Goal: Task Accomplishment & Management: Complete application form

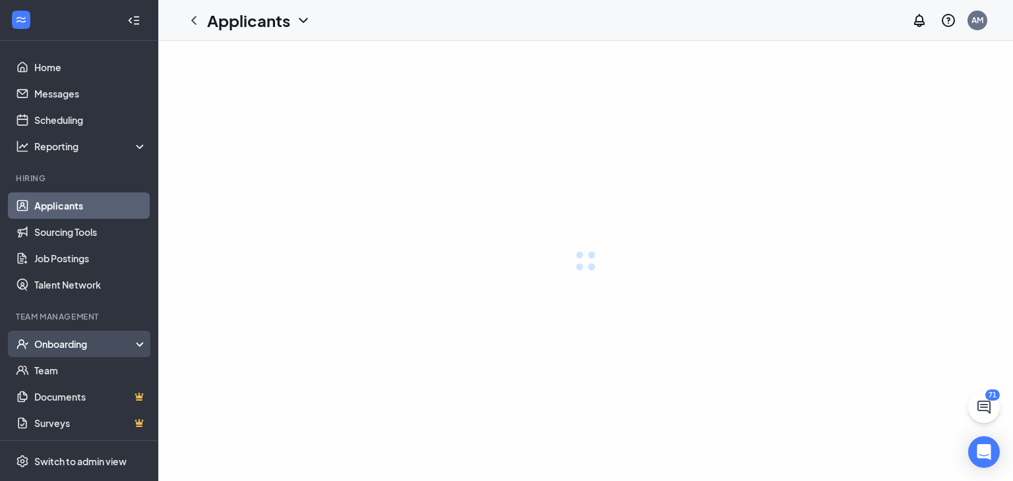
click at [124, 347] on div "Onboarding" at bounding box center [90, 344] width 113 height 13
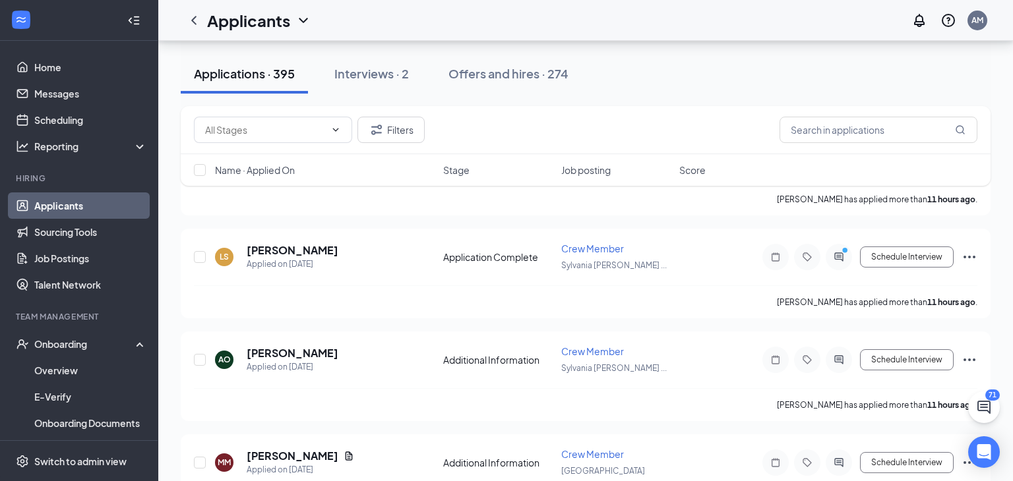
scroll to position [827, 0]
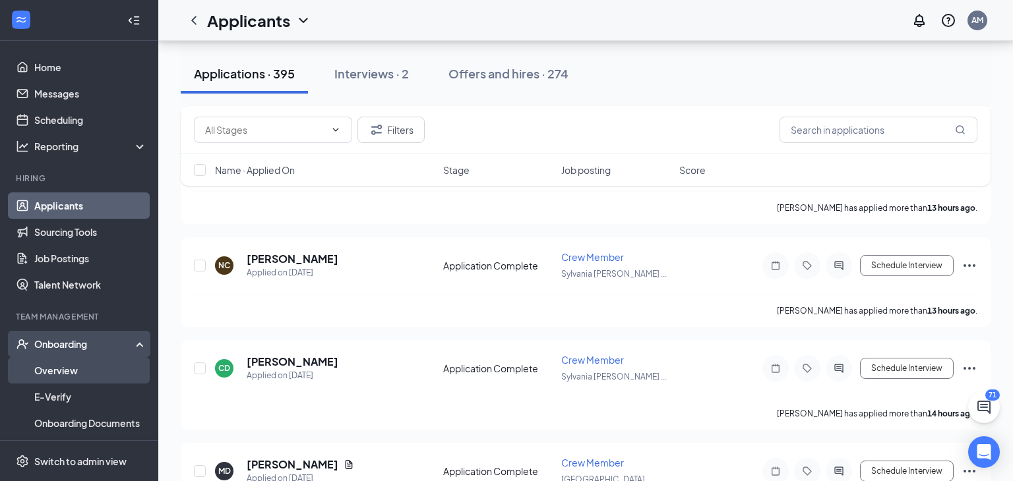
click at [51, 369] on link "Overview" at bounding box center [90, 370] width 113 height 26
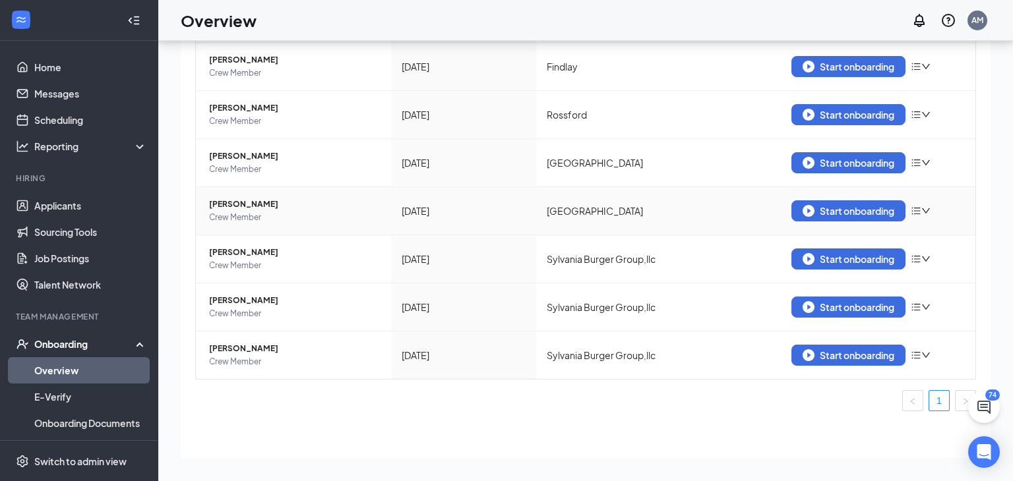
scroll to position [59, 0]
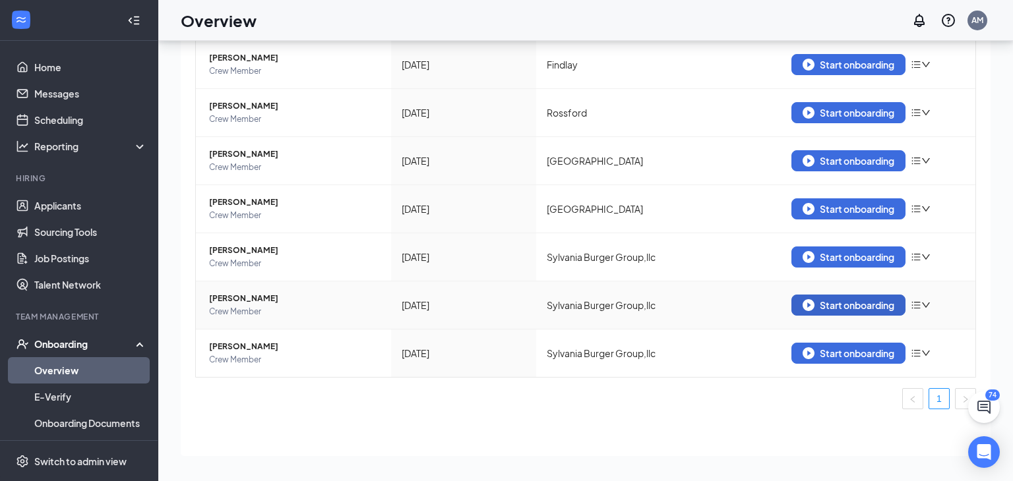
click at [813, 301] on img "button" at bounding box center [808, 305] width 12 height 12
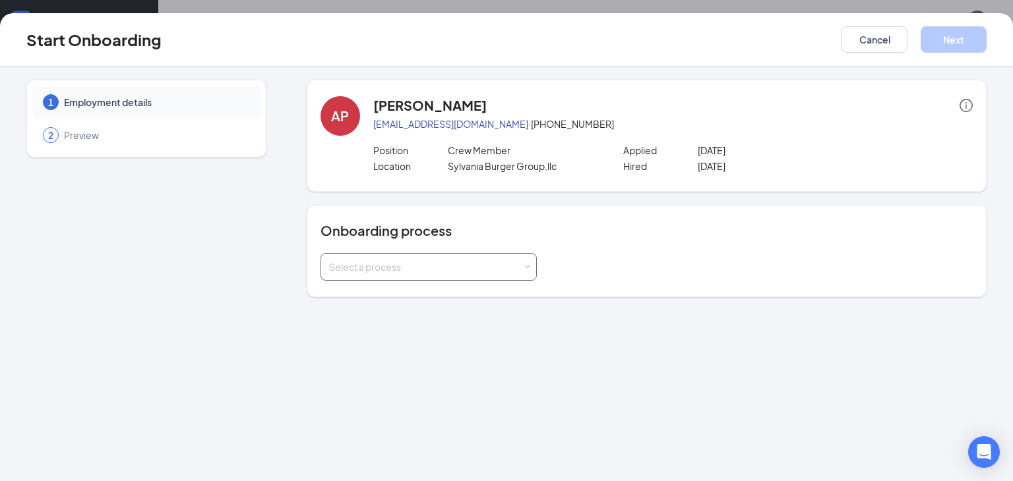
click at [518, 264] on div "Select a process" at bounding box center [425, 266] width 193 height 13
click at [478, 291] on li "Employee Onboarding" at bounding box center [428, 296] width 216 height 24
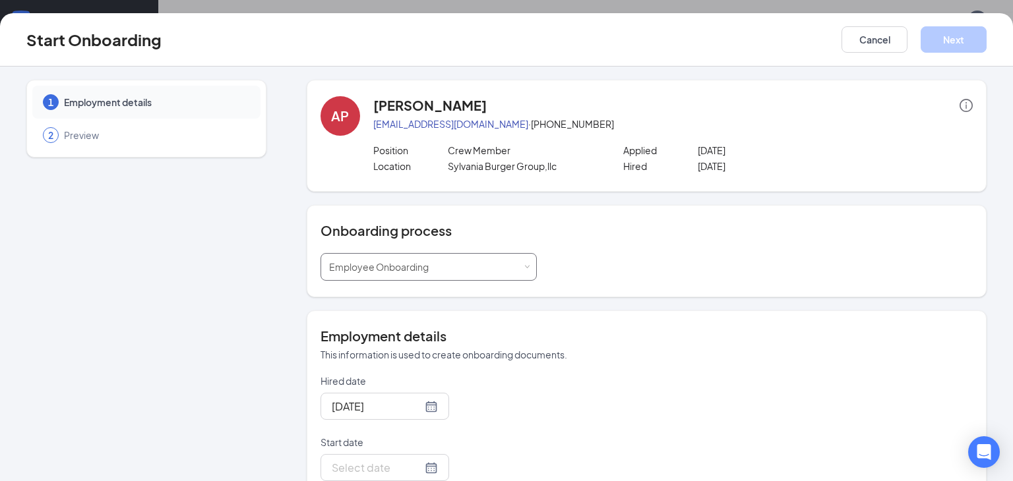
scroll to position [100, 0]
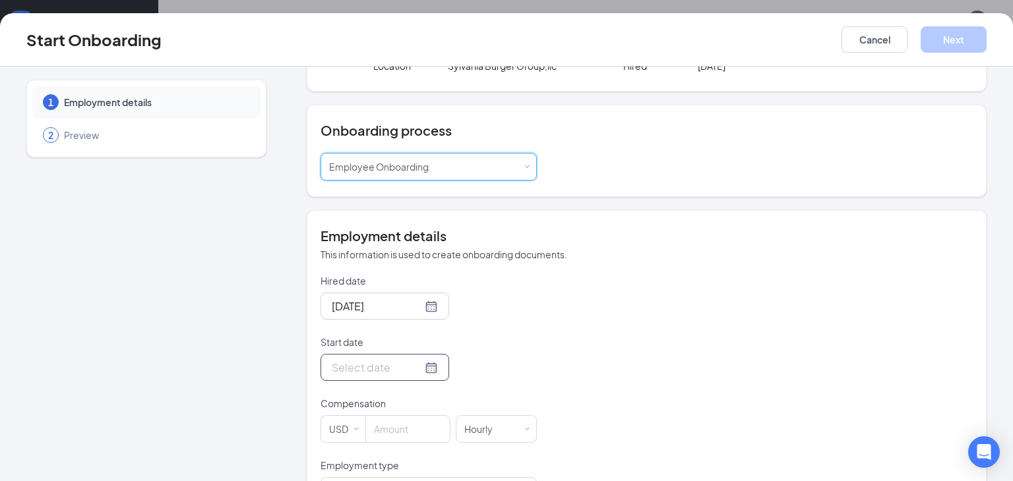
click at [428, 365] on div at bounding box center [385, 367] width 106 height 16
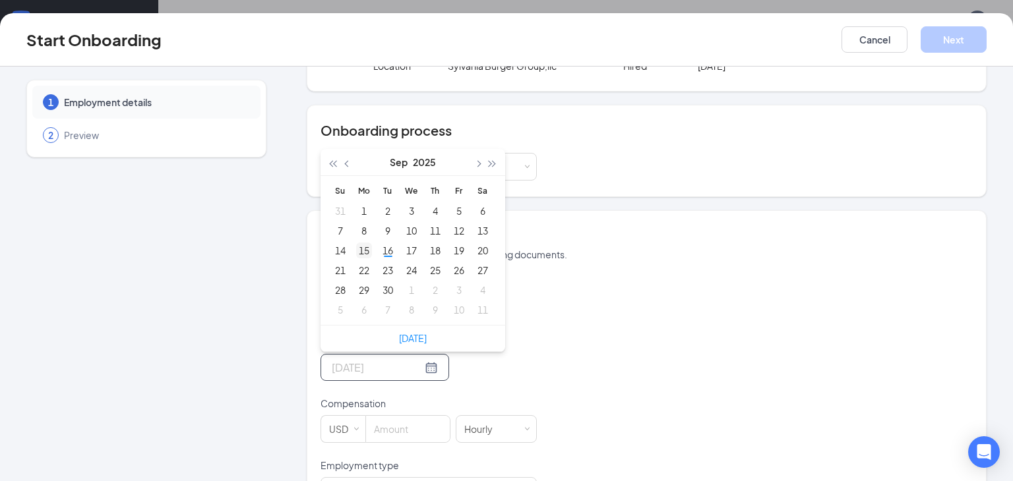
type input "Sep 15, 2025"
click at [367, 249] on div "15" at bounding box center [364, 251] width 16 height 16
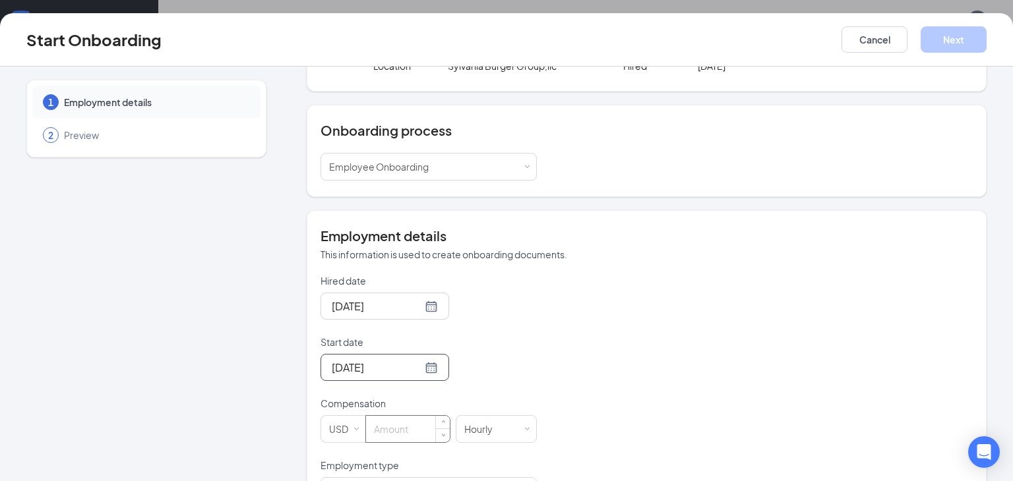
click at [398, 428] on input at bounding box center [408, 429] width 84 height 26
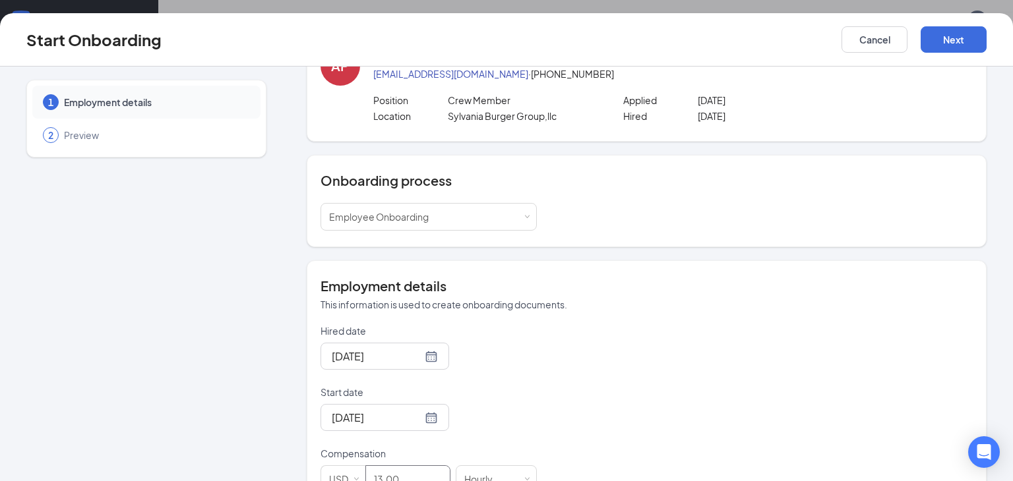
scroll to position [0, 0]
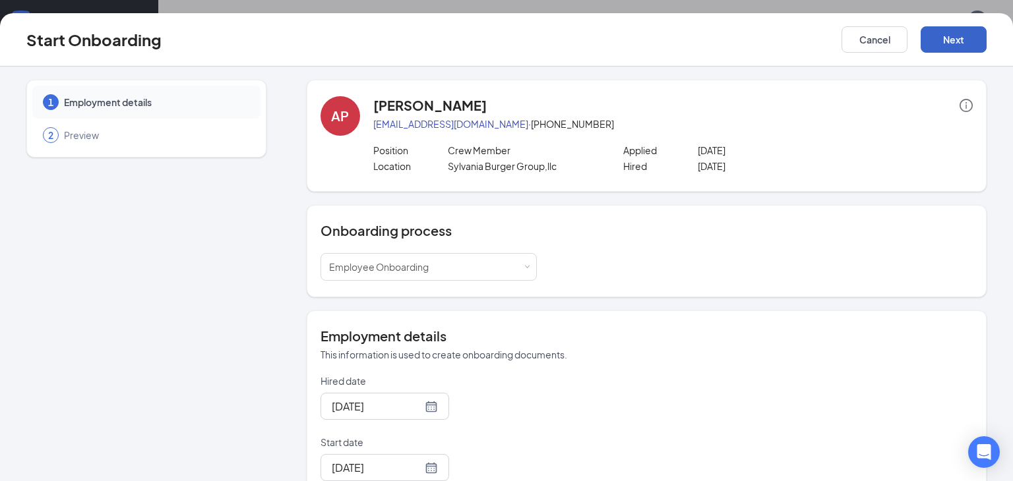
click at [965, 31] on button "Next" at bounding box center [953, 39] width 66 height 26
type input "13"
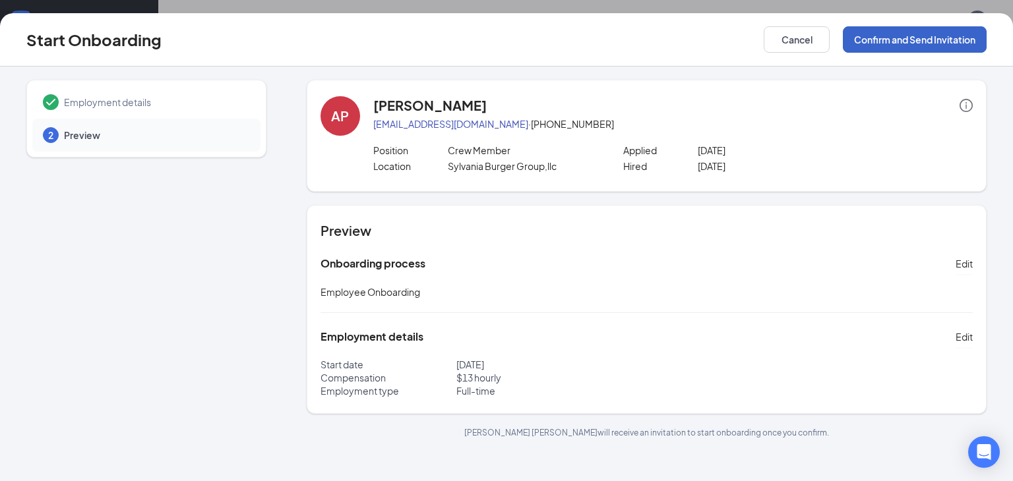
click at [930, 49] on button "Confirm and Send Invitation" at bounding box center [915, 39] width 144 height 26
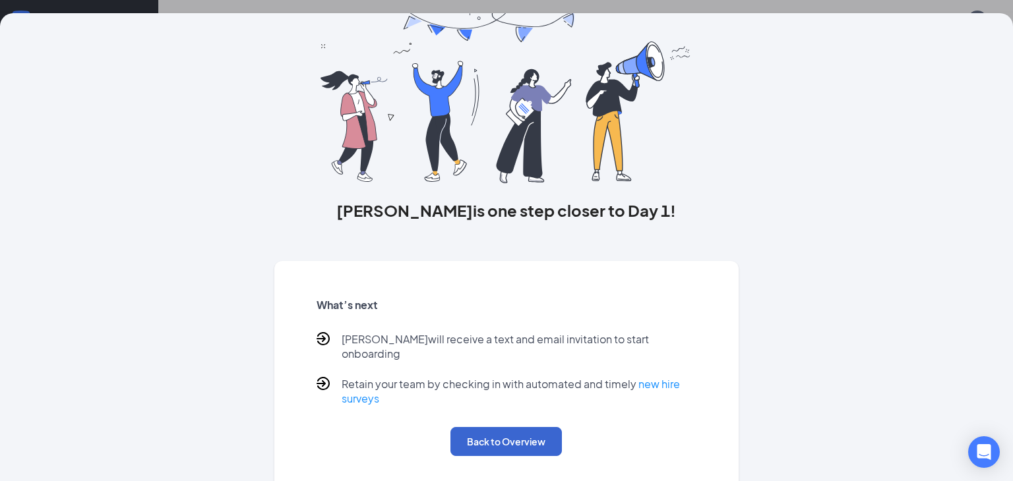
scroll to position [170, 0]
click at [464, 427] on button "Back to Overview" at bounding box center [505, 441] width 111 height 29
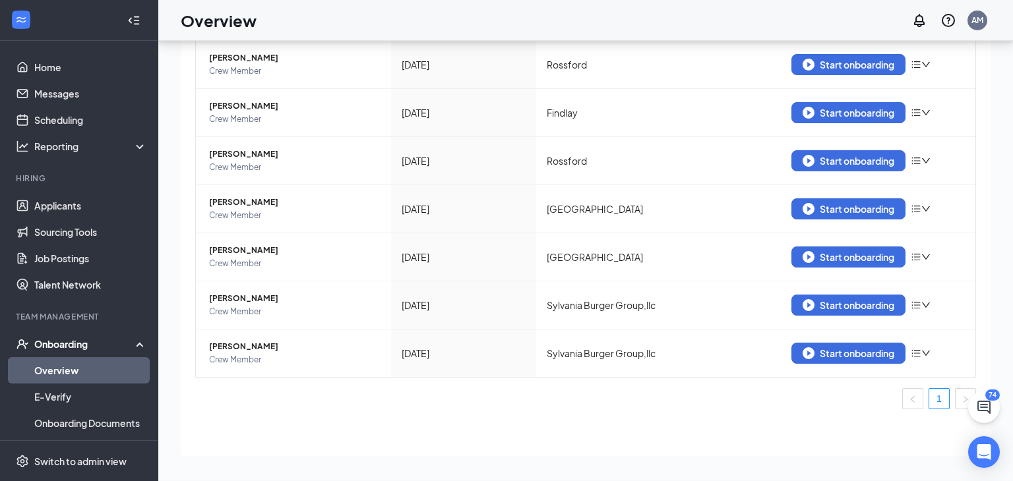
scroll to position [0, 0]
click at [827, 347] on div "Start onboarding" at bounding box center [848, 353] width 92 height 12
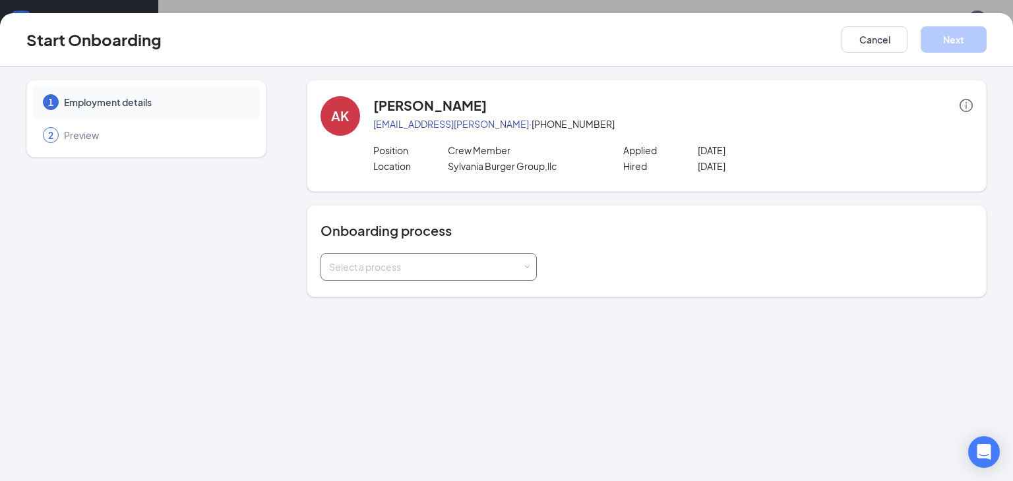
click at [522, 266] on div "Select a process" at bounding box center [428, 267] width 199 height 26
click at [492, 291] on li "Employee Onboarding" at bounding box center [428, 296] width 216 height 24
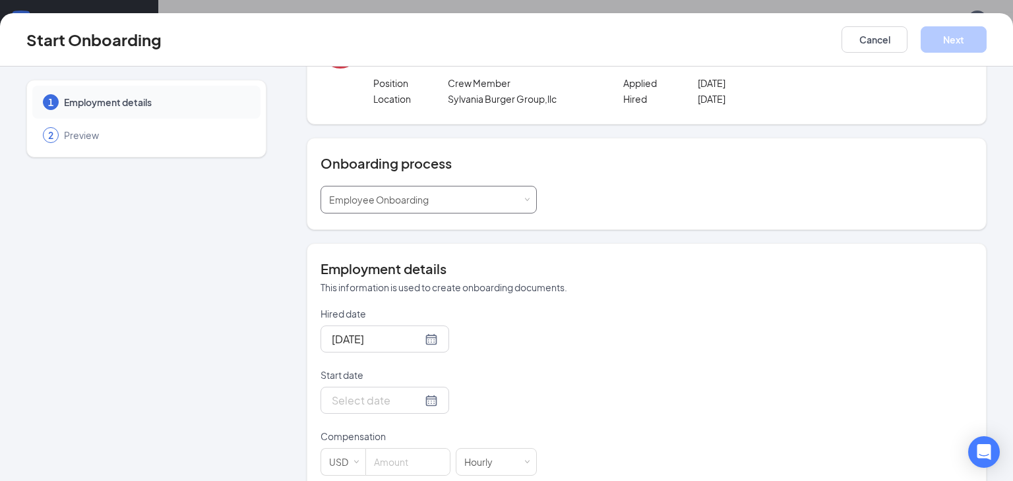
scroll to position [72, 0]
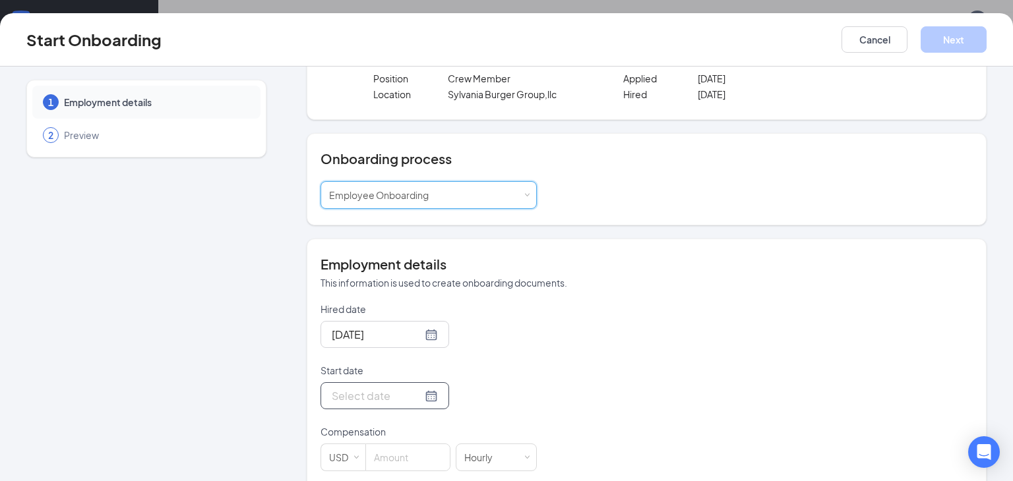
click at [413, 390] on input "Start date" at bounding box center [377, 396] width 90 height 16
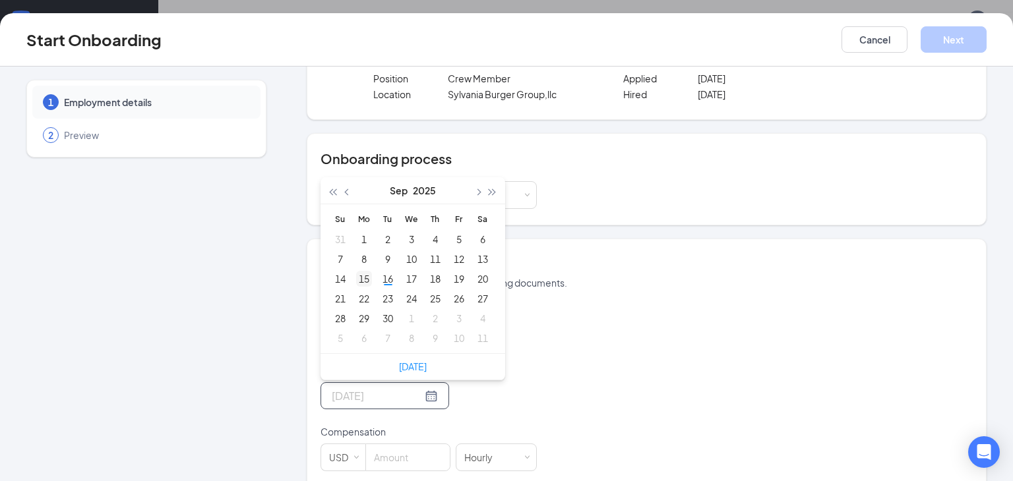
type input "Sep 15, 2025"
click at [367, 282] on div "15" at bounding box center [364, 279] width 16 height 16
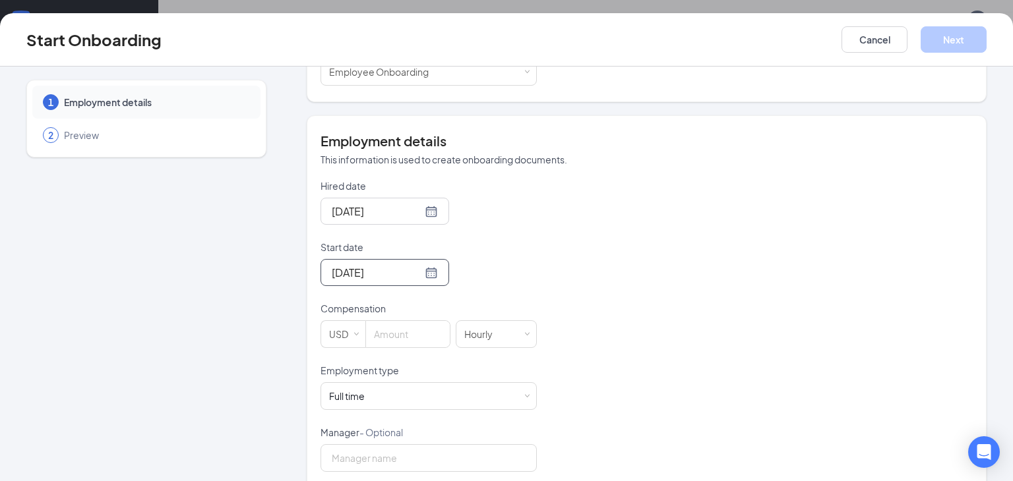
scroll to position [200, 0]
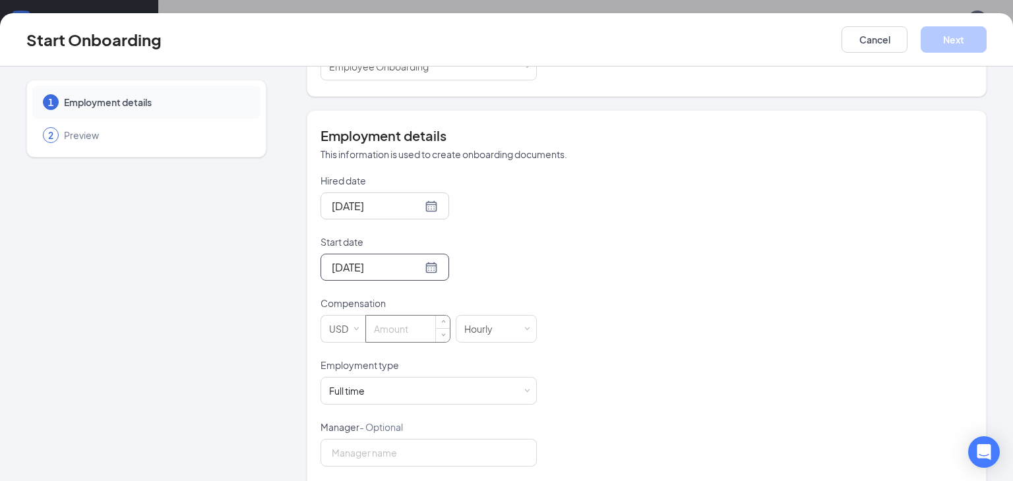
click at [372, 324] on input at bounding box center [408, 329] width 84 height 26
click at [953, 40] on button "Next" at bounding box center [953, 39] width 66 height 26
type input "13"
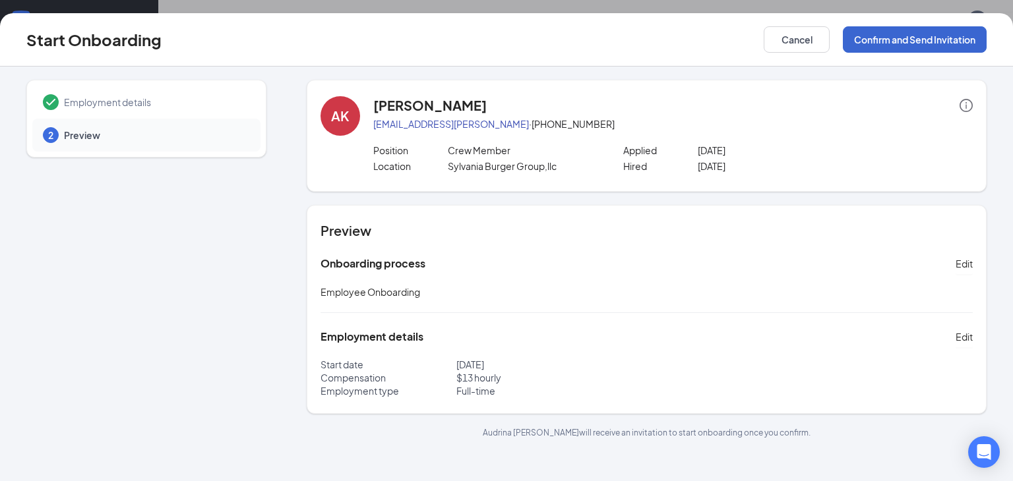
scroll to position [0, 0]
click at [938, 43] on button "Confirm and Send Invitation" at bounding box center [915, 39] width 144 height 26
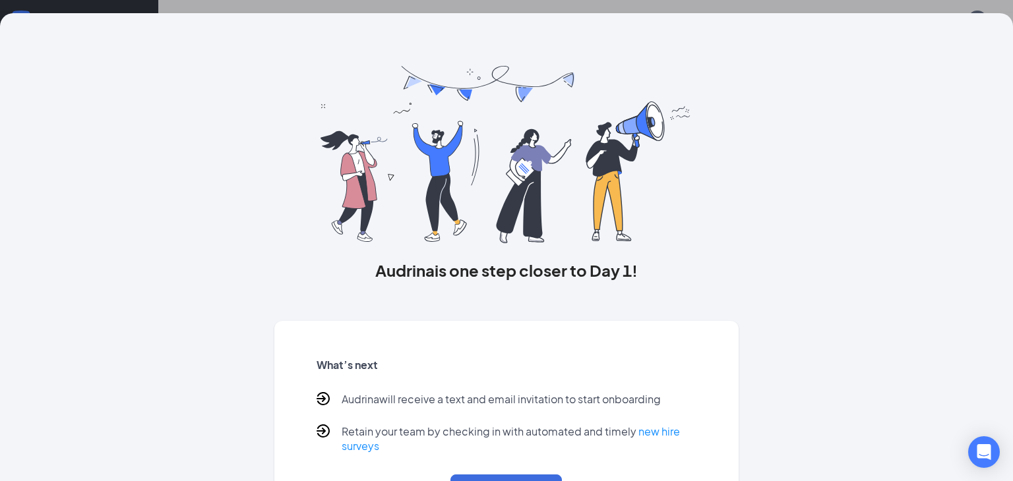
scroll to position [60, 0]
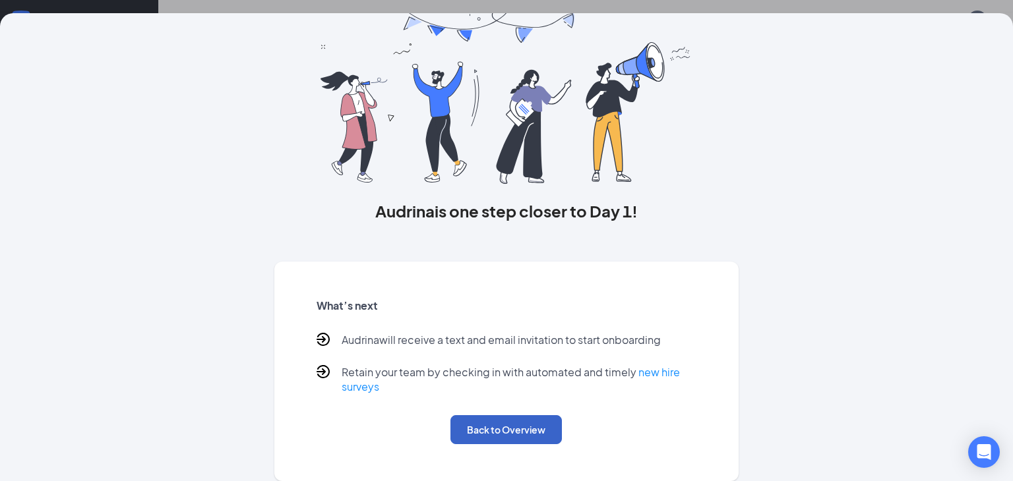
click at [462, 428] on button "Back to Overview" at bounding box center [505, 429] width 111 height 29
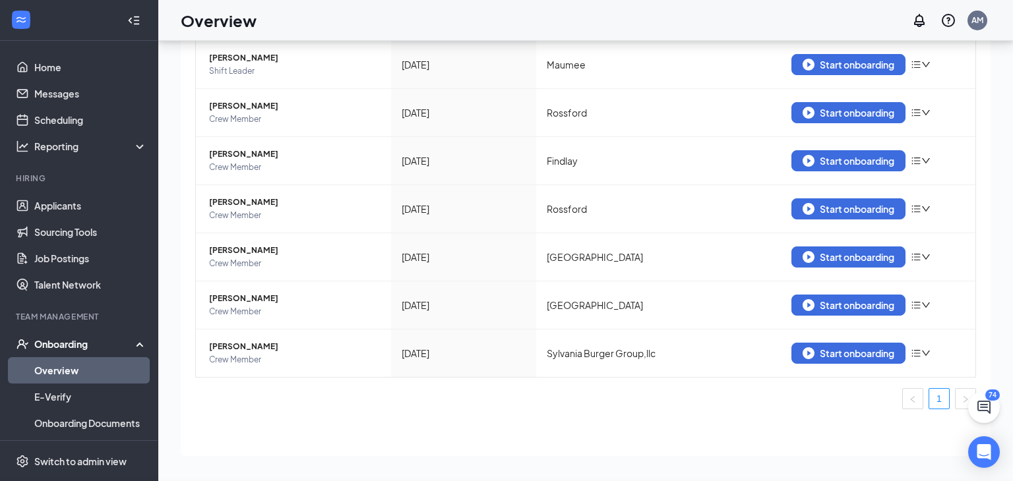
scroll to position [0, 0]
click at [84, 196] on link "Applicants" at bounding box center [90, 206] width 113 height 26
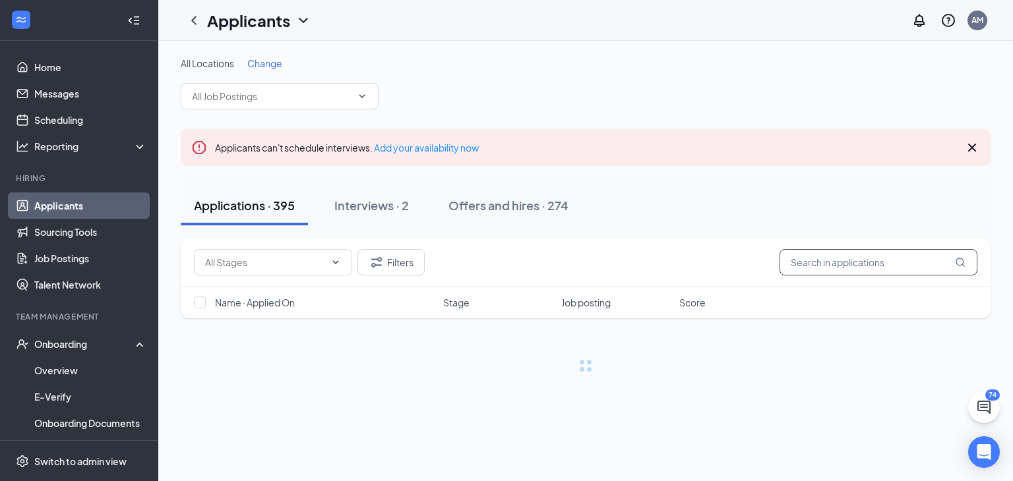
click at [832, 270] on input "text" at bounding box center [878, 262] width 198 height 26
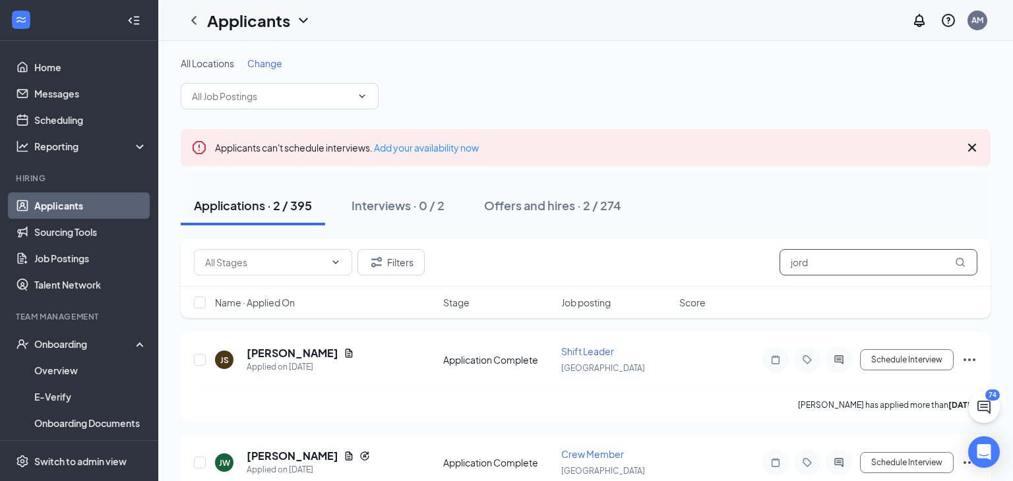
scroll to position [57, 0]
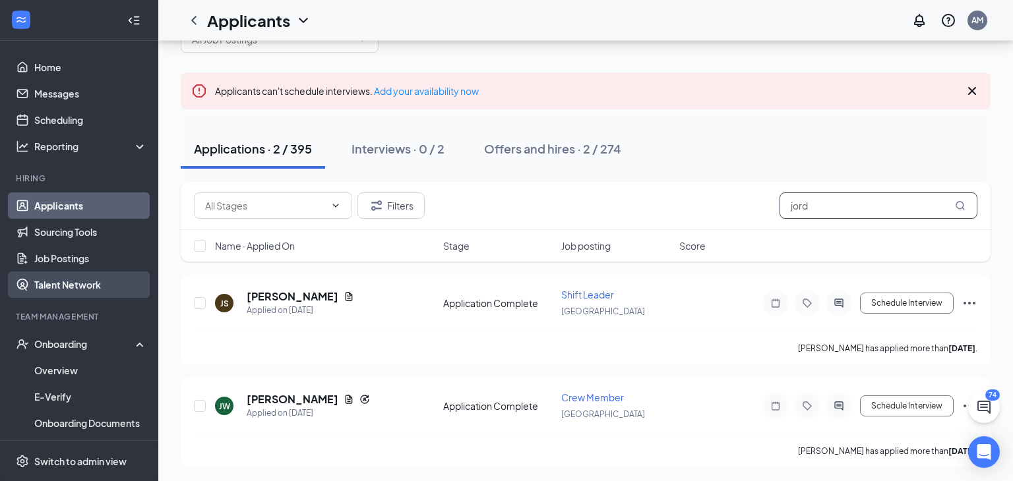
type input "jord"
click at [45, 281] on link "Talent Network" at bounding box center [90, 285] width 113 height 26
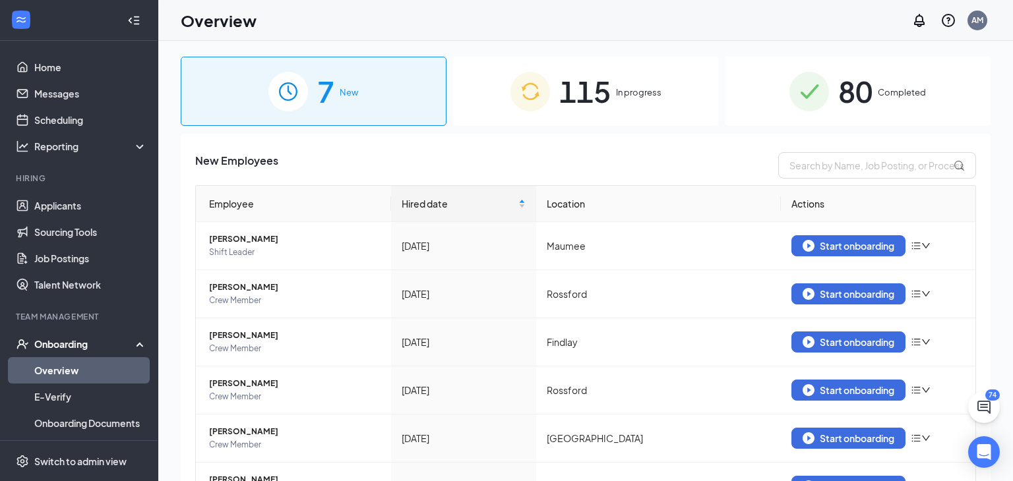
click at [623, 109] on div "115 In progress" at bounding box center [586, 91] width 266 height 69
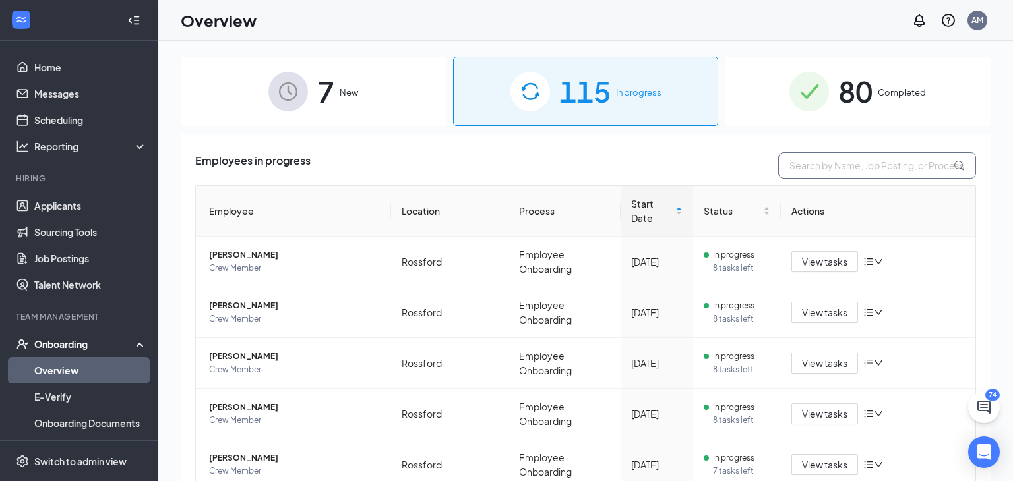
click at [828, 161] on input "text" at bounding box center [877, 165] width 198 height 26
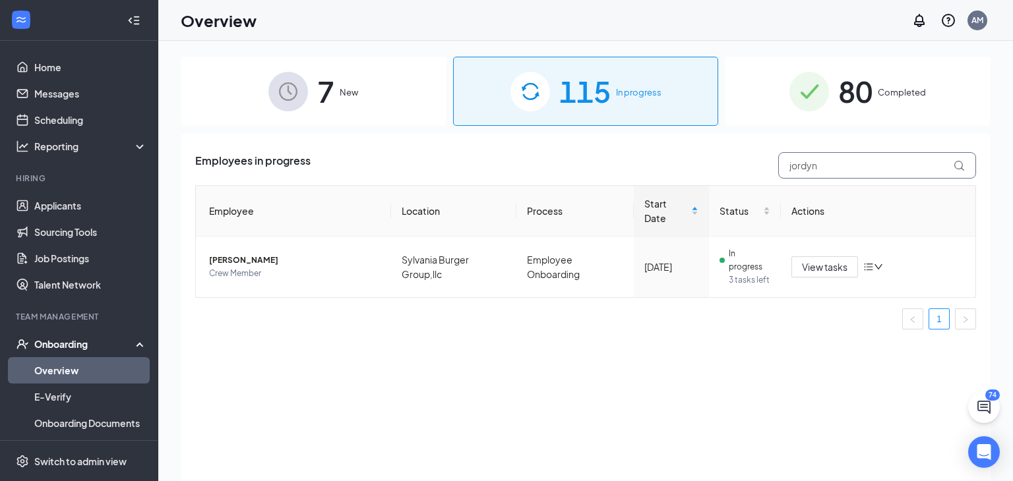
type input "jordyn"
click at [623, 349] on div "Employees in progress jordyn Employee Location Process Start Date Status Action…" at bounding box center [586, 324] width 810 height 380
